Goal: Navigation & Orientation: Find specific page/section

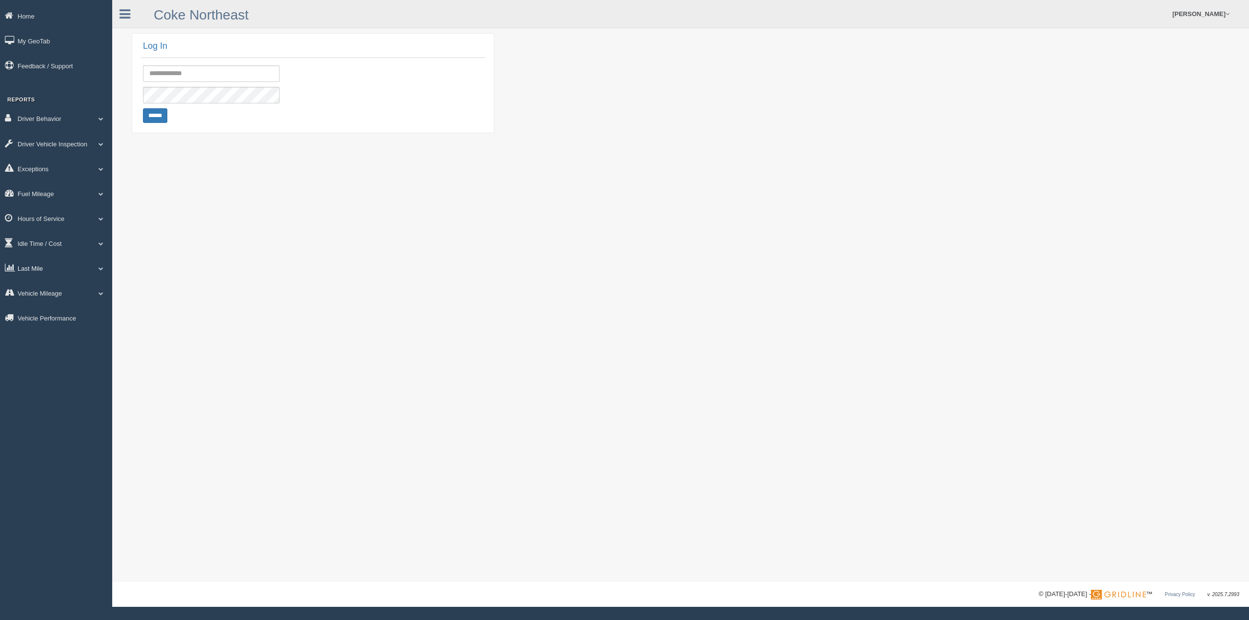
click at [28, 271] on link "Last Mile" at bounding box center [56, 268] width 112 height 22
click at [37, 291] on link "Planned Vs Actual" at bounding box center [64, 291] width 92 height 18
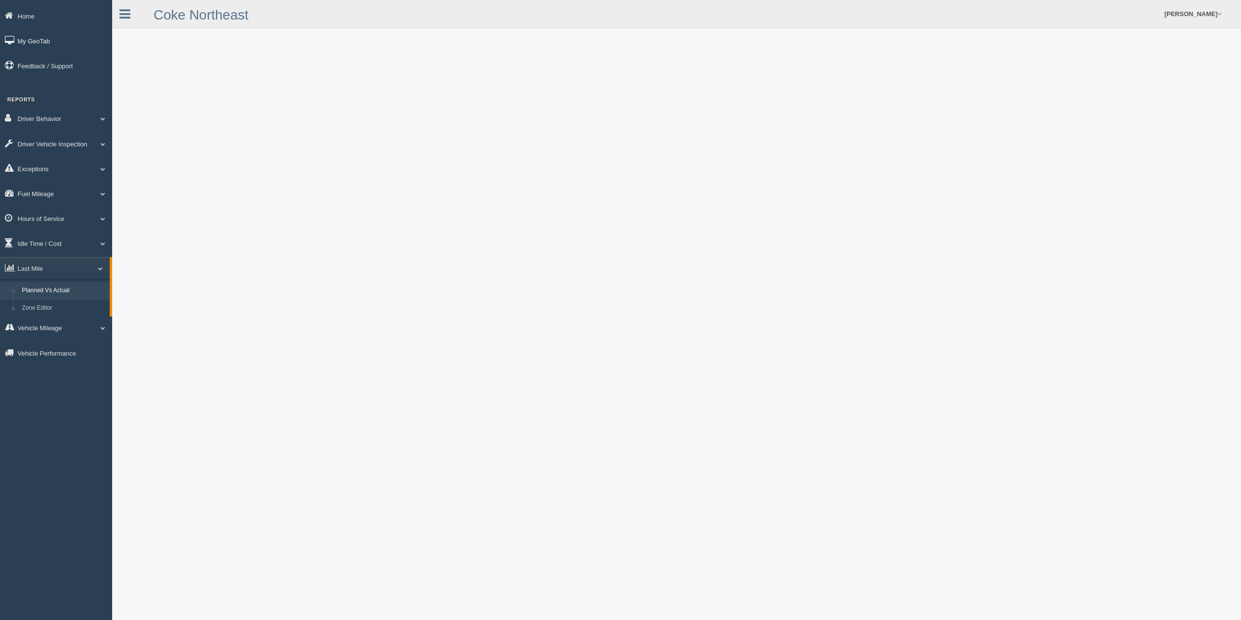
click at [24, 43] on link "My GeoTab" at bounding box center [56, 41] width 112 height 22
click at [50, 267] on link "Last Mile" at bounding box center [56, 268] width 112 height 22
click at [44, 307] on link "Zone Editor" at bounding box center [64, 308] width 92 height 18
click at [125, 13] on icon at bounding box center [125, 14] width 11 height 13
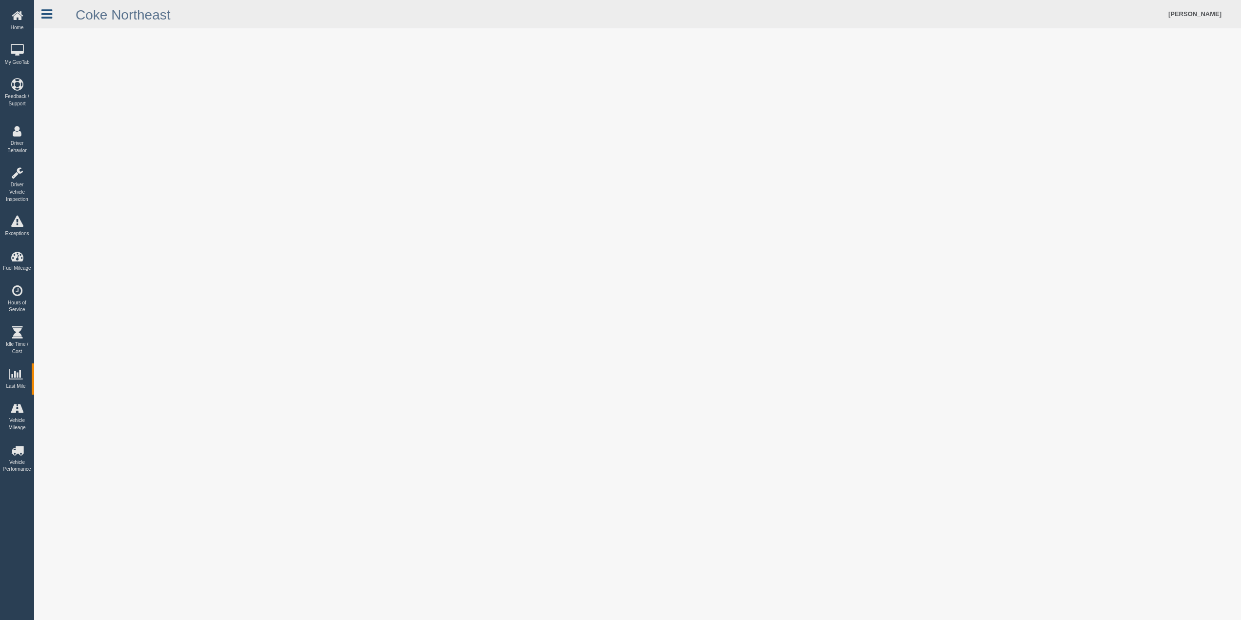
click at [49, 14] on icon at bounding box center [46, 14] width 11 height 13
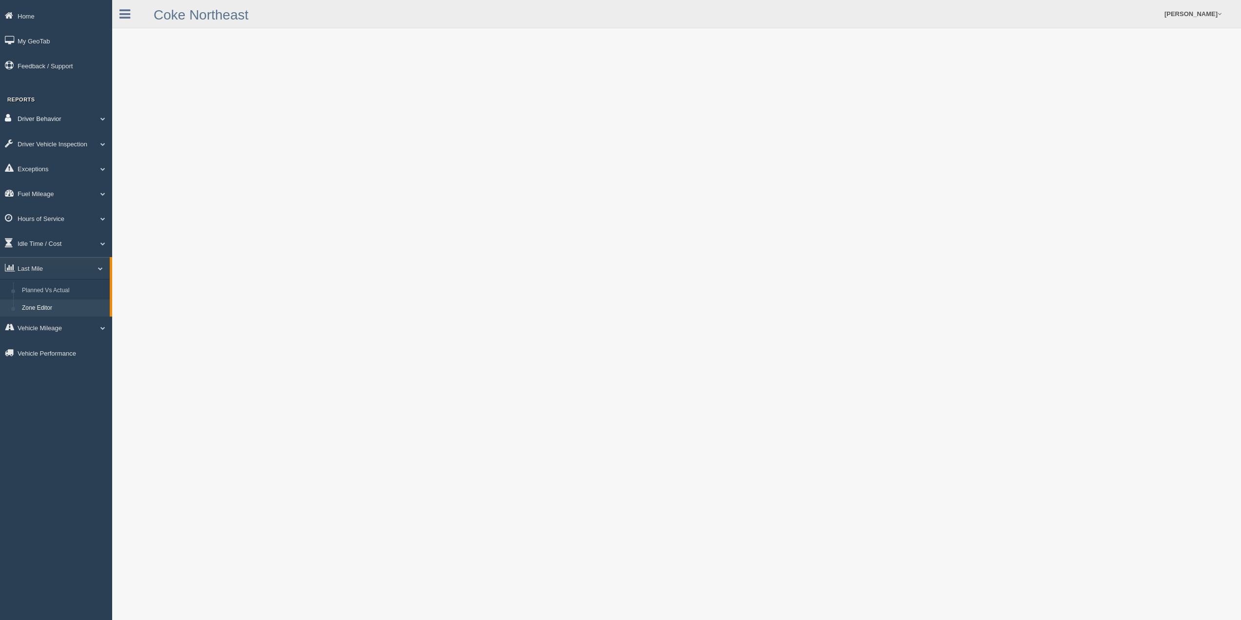
click at [104, 118] on span at bounding box center [99, 118] width 13 height 5
click at [102, 263] on span at bounding box center [99, 261] width 13 height 5
click at [40, 45] on link "My GeoTab" at bounding box center [56, 41] width 112 height 22
click at [42, 16] on link "Home" at bounding box center [56, 16] width 112 height 22
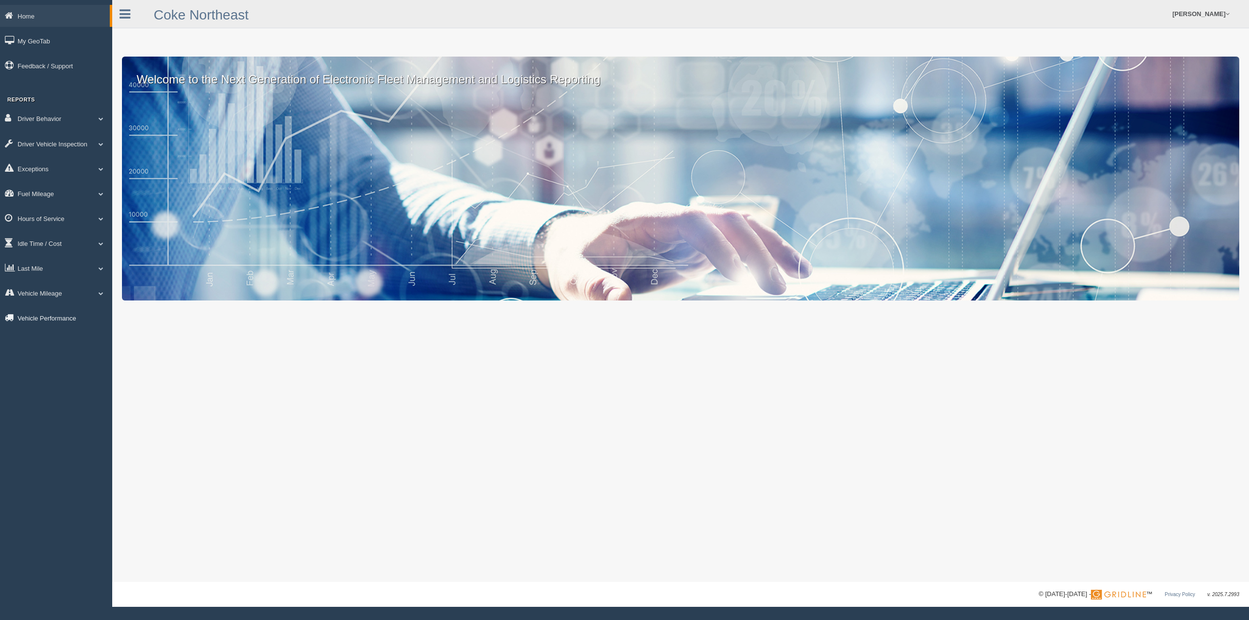
click at [39, 319] on link "Vehicle Performance" at bounding box center [56, 318] width 112 height 22
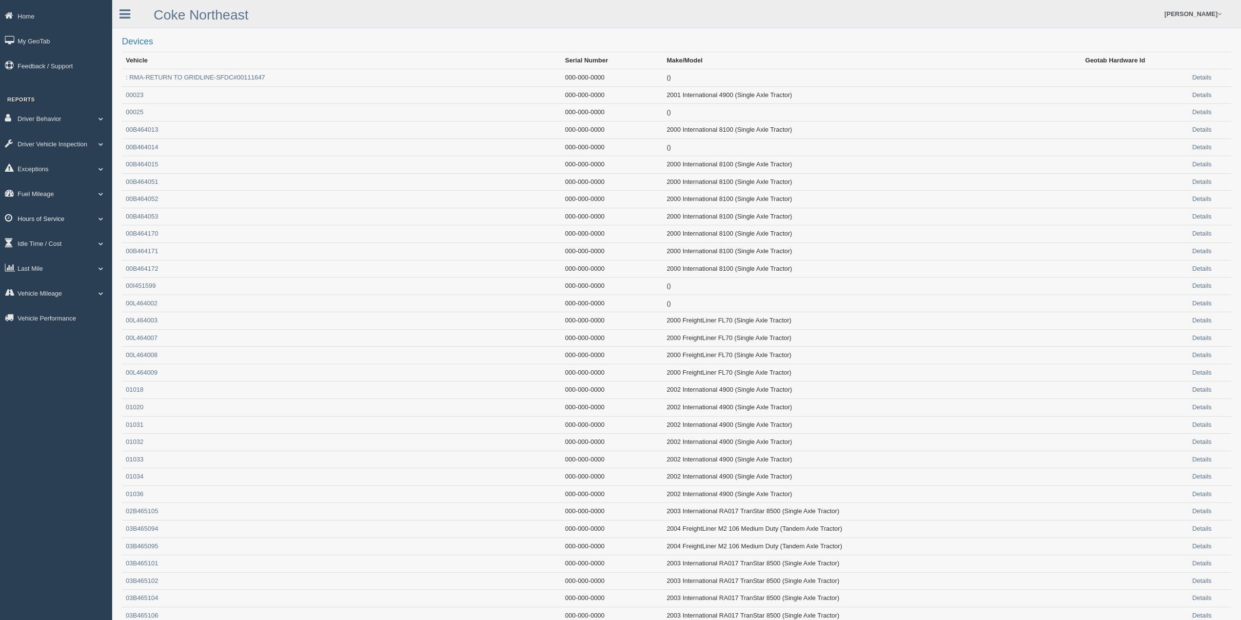
click at [23, 216] on link "Hours of Service" at bounding box center [56, 218] width 112 height 22
click at [23, 214] on link "Hours of Service" at bounding box center [55, 218] width 110 height 22
click at [33, 289] on link "Vehicle Mileage" at bounding box center [56, 293] width 112 height 22
click at [60, 223] on link "Hours of Service" at bounding box center [56, 218] width 112 height 22
click at [37, 296] on link "Last Mile" at bounding box center [56, 303] width 112 height 22
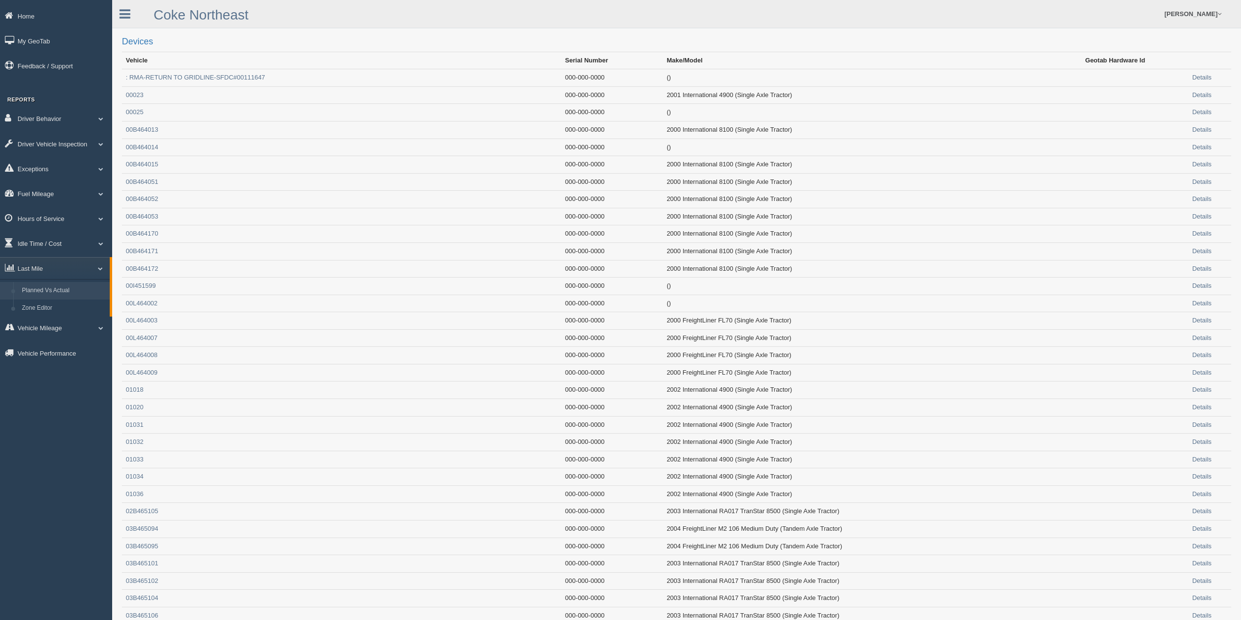
click at [36, 298] on link "Planned Vs Actual" at bounding box center [64, 291] width 92 height 18
